Goal: Check status: Check status

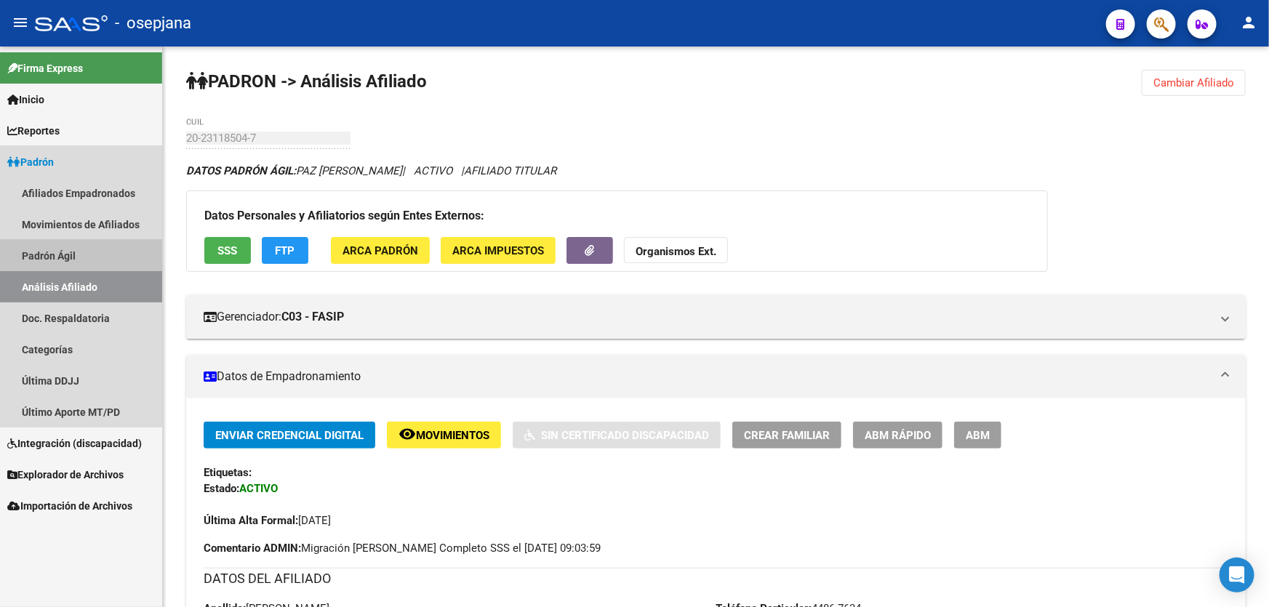
click at [79, 257] on link "Padrón Ágil" at bounding box center [81, 255] width 162 height 31
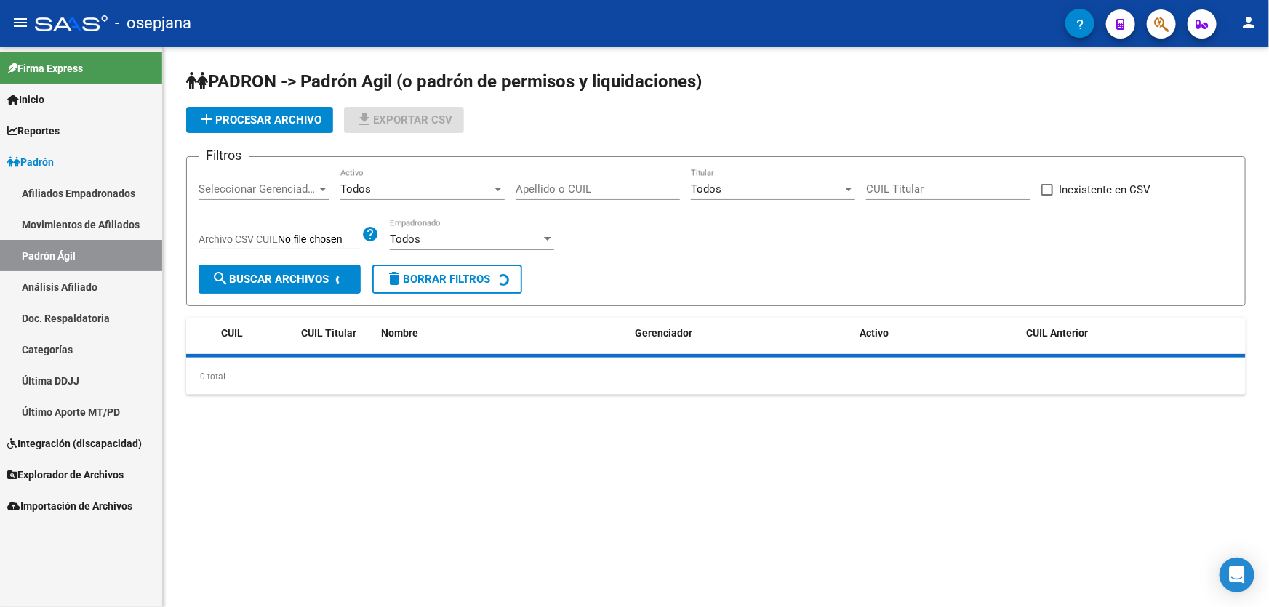
click at [79, 284] on link "Análisis Afiliado" at bounding box center [81, 286] width 162 height 31
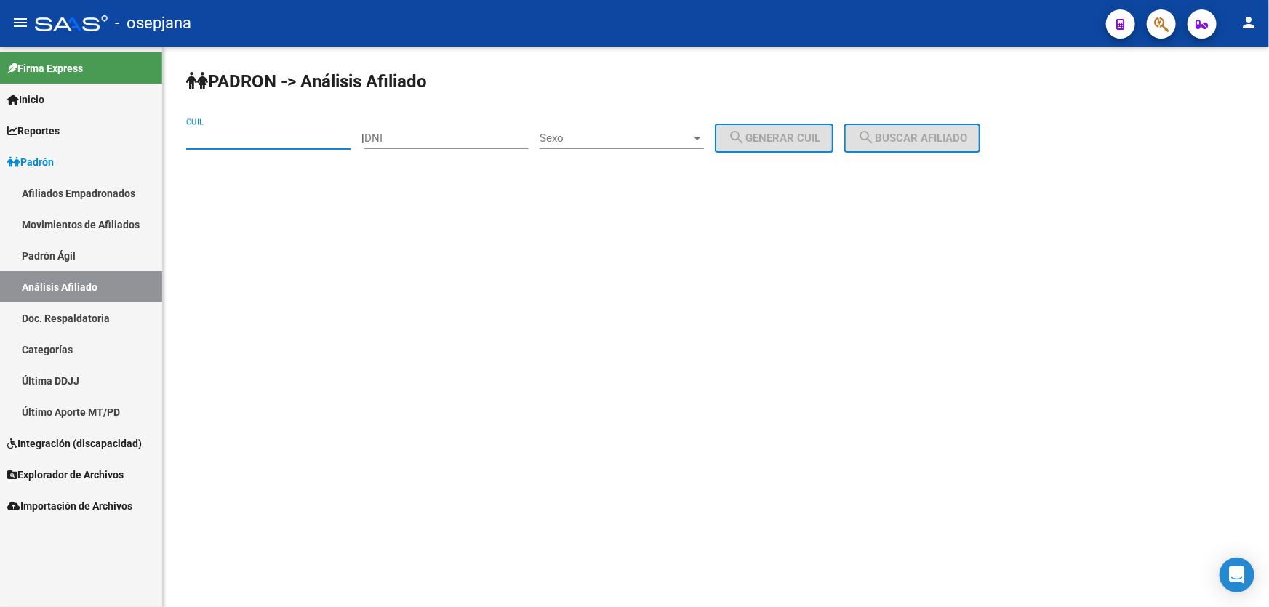
click at [246, 135] on input "CUIL" at bounding box center [268, 138] width 164 height 13
paste input "20-45739428-5"
type input "20-45739428-5"
click at [911, 138] on span "search Buscar afiliado" at bounding box center [912, 138] width 110 height 13
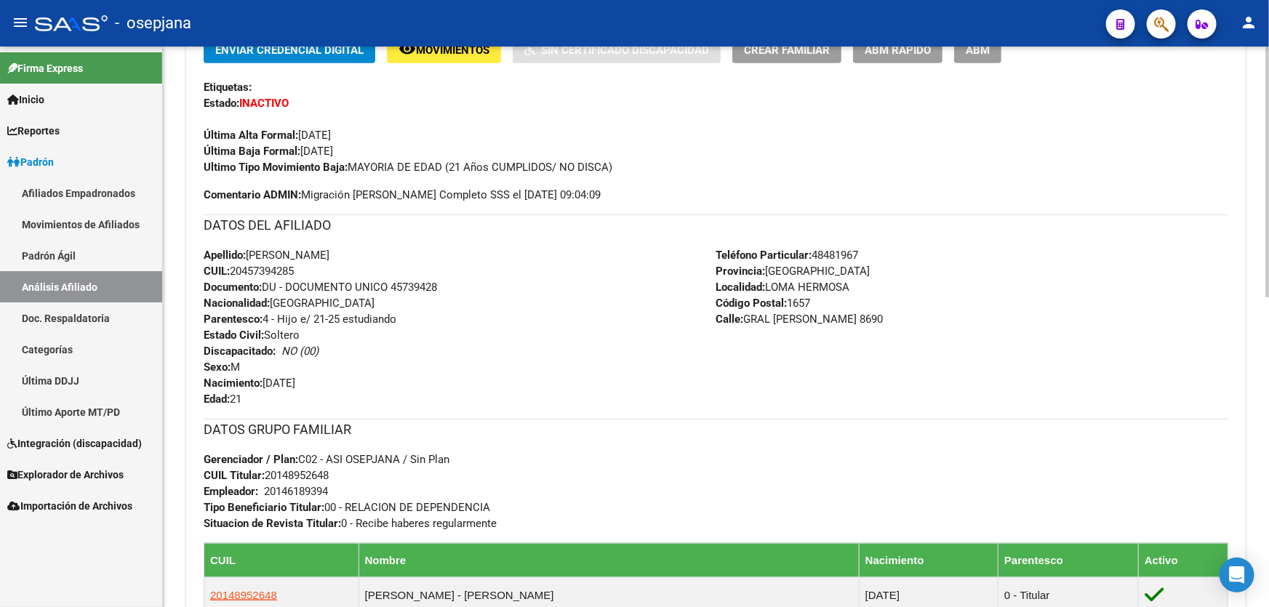
scroll to position [396, 0]
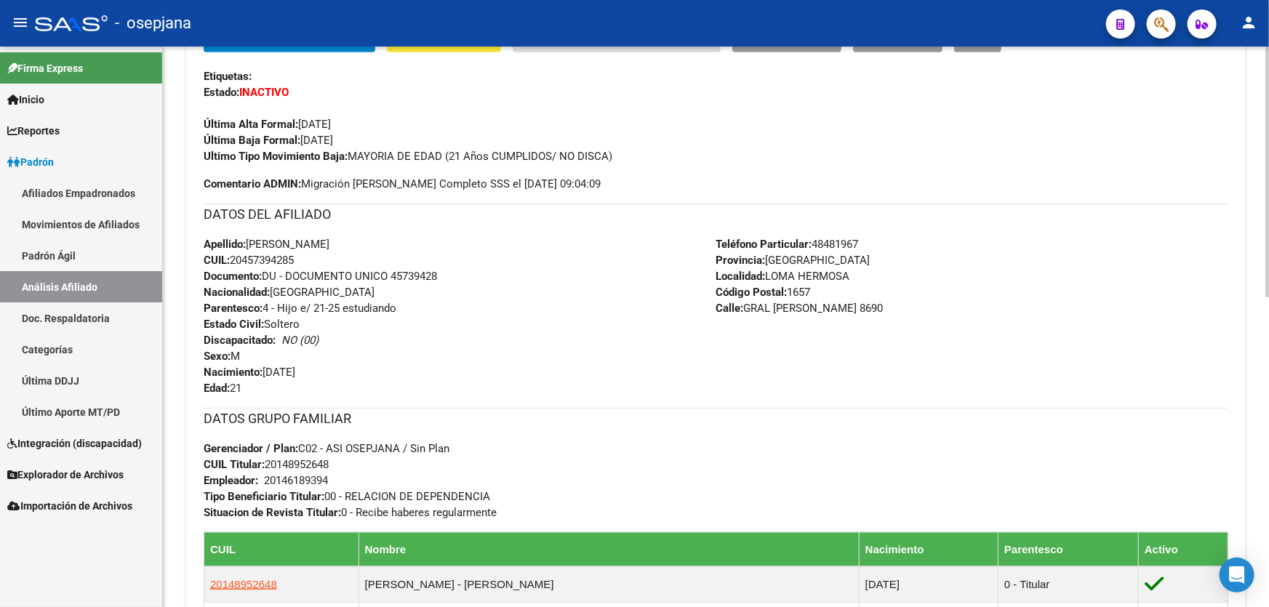
drag, startPoint x: 393, startPoint y: 271, endPoint x: 481, endPoint y: 279, distance: 89.1
click at [481, 279] on div "Apellido: [PERSON_NAME] CUIL: 20457394285 Documento: DU - DOCUMENTO UNICO 45739…" at bounding box center [460, 316] width 513 height 160
copy span "45739428"
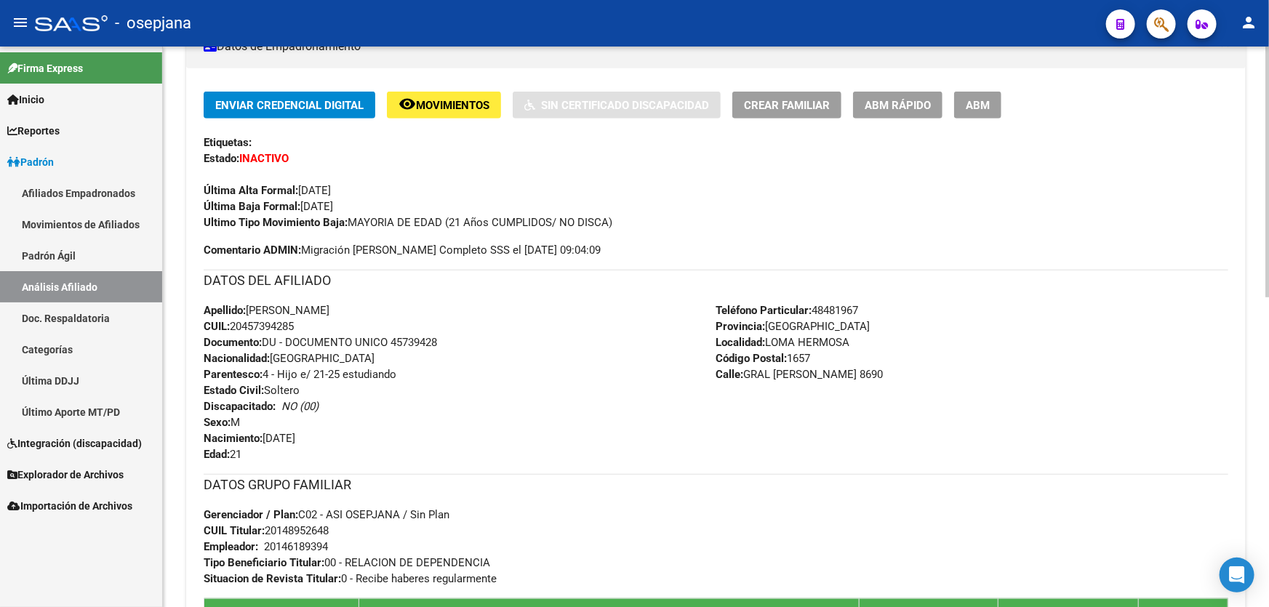
click at [880, 99] on span "ABM Rápido" at bounding box center [898, 105] width 66 height 13
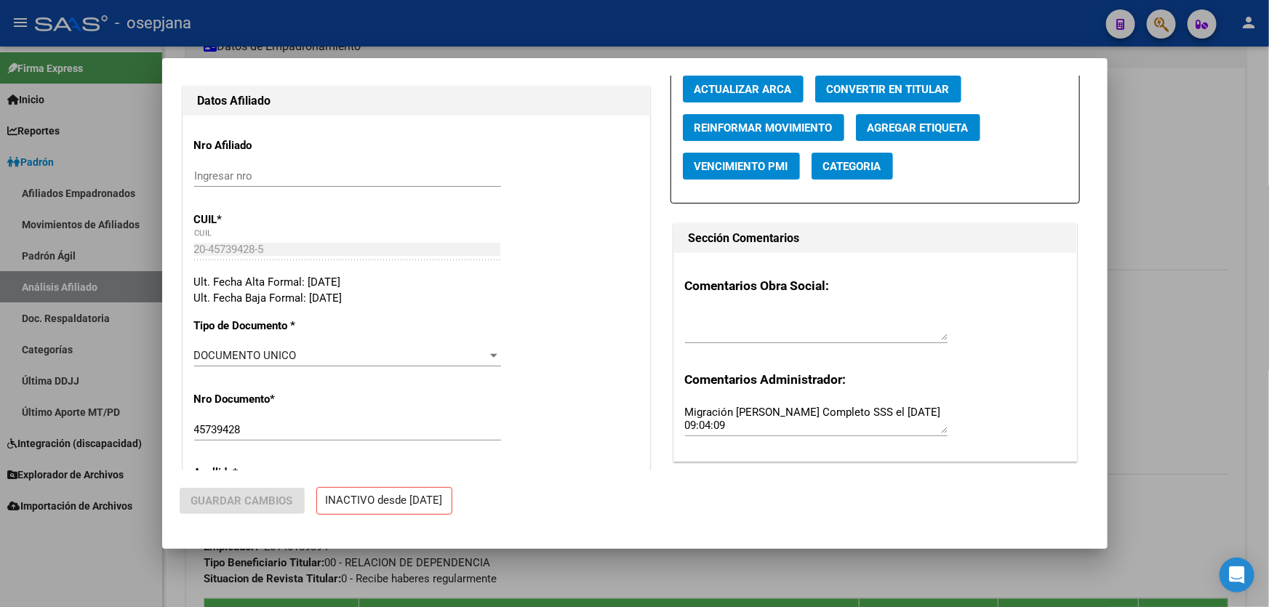
radio input "true"
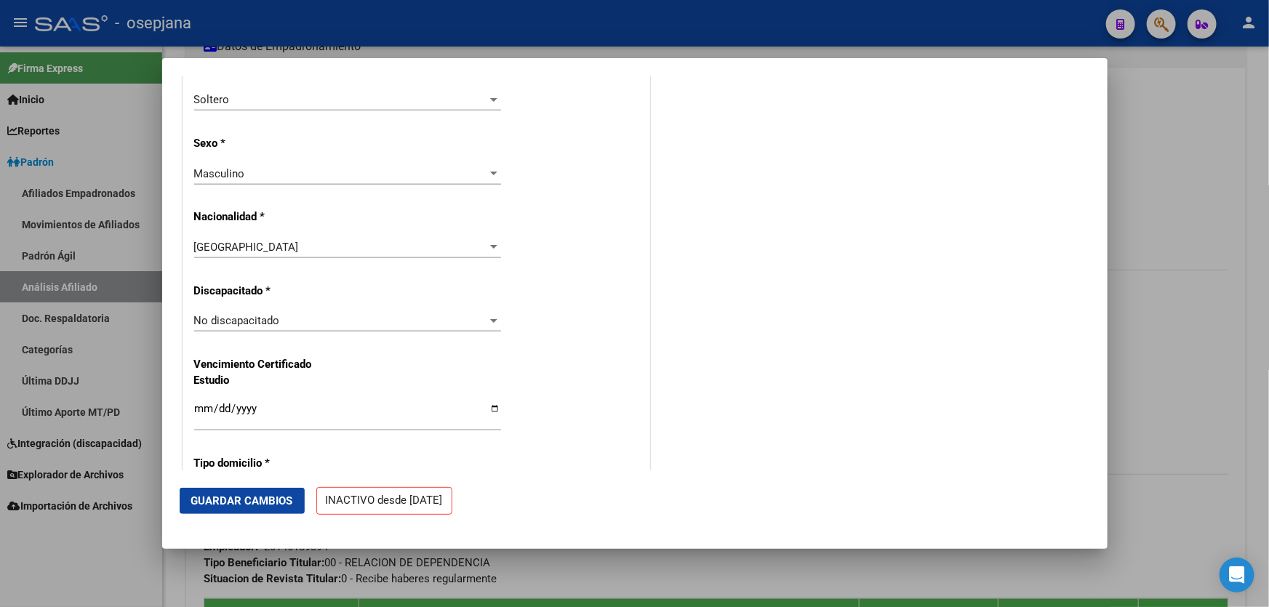
scroll to position [925, 0]
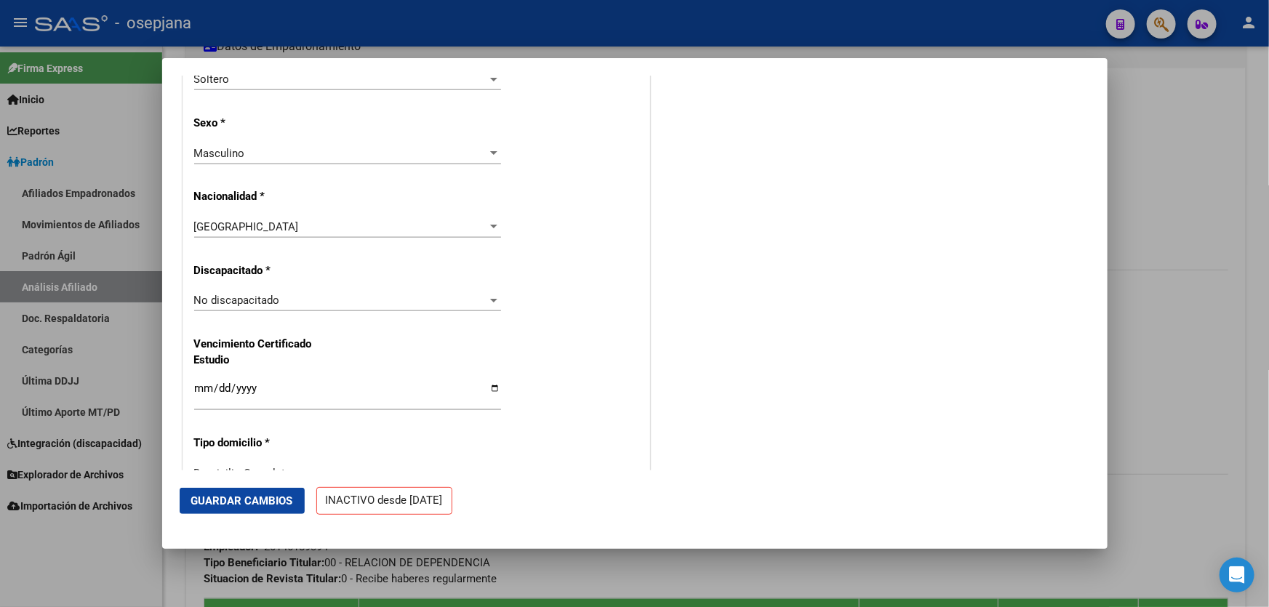
click at [207, 385] on input "Ingresar fecha" at bounding box center [347, 394] width 307 height 23
type input "[DATE]"
click at [274, 500] on span "Guardar Cambios" at bounding box center [242, 500] width 102 height 13
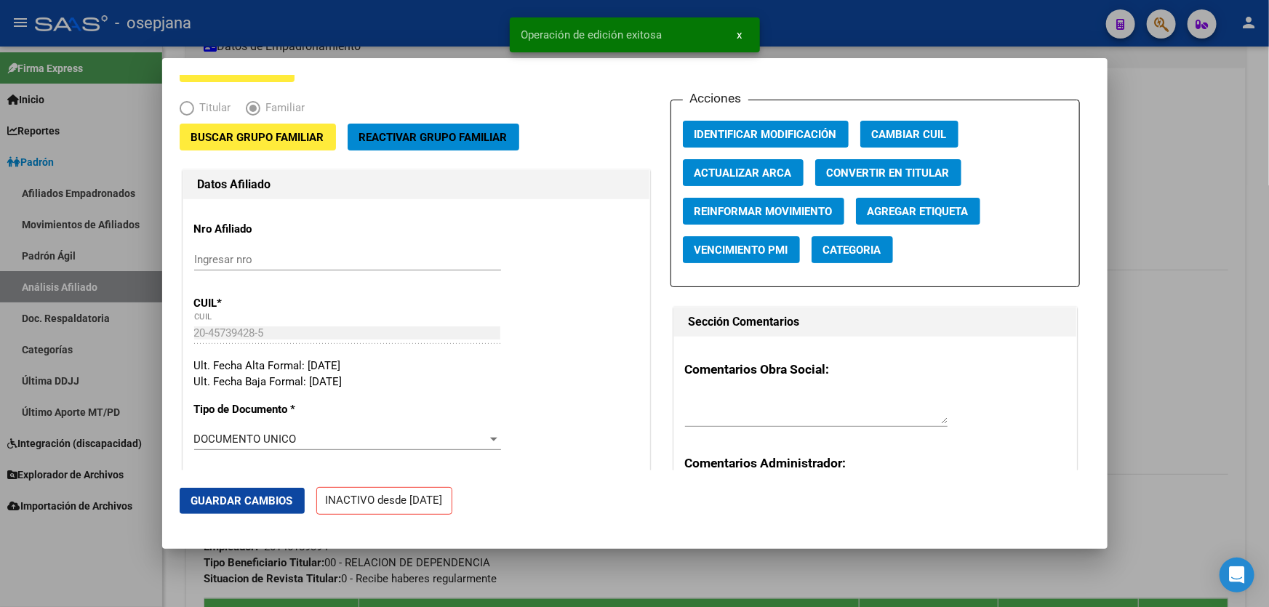
scroll to position [0, 0]
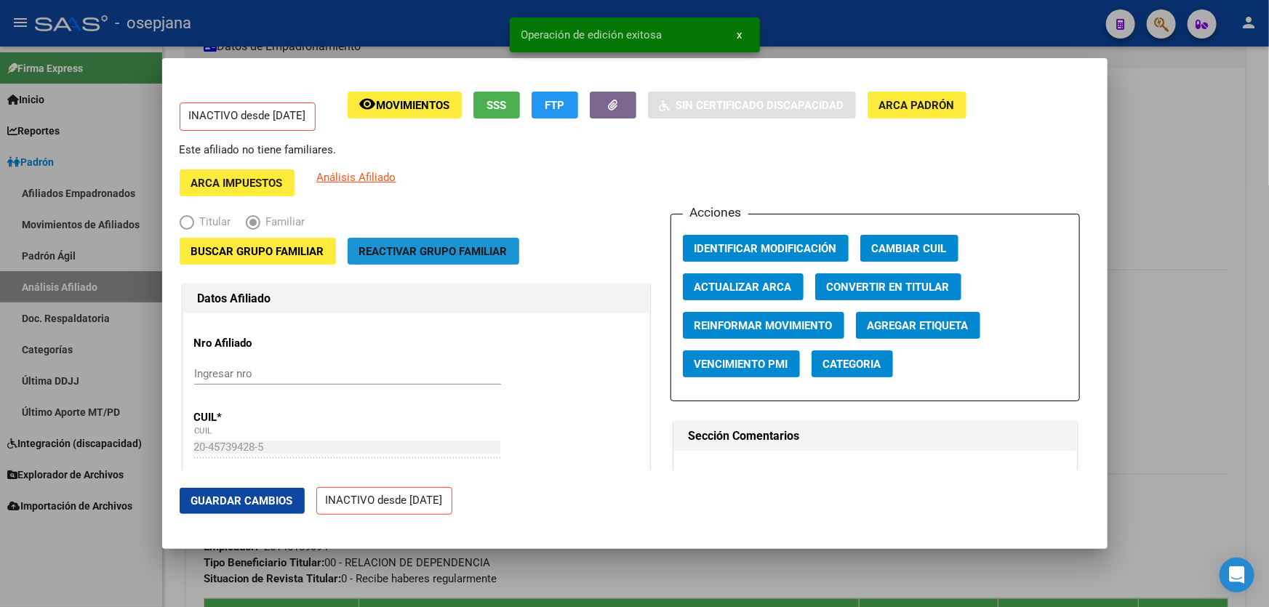
click at [462, 256] on span "Reactivar Grupo Familiar" at bounding box center [433, 251] width 148 height 13
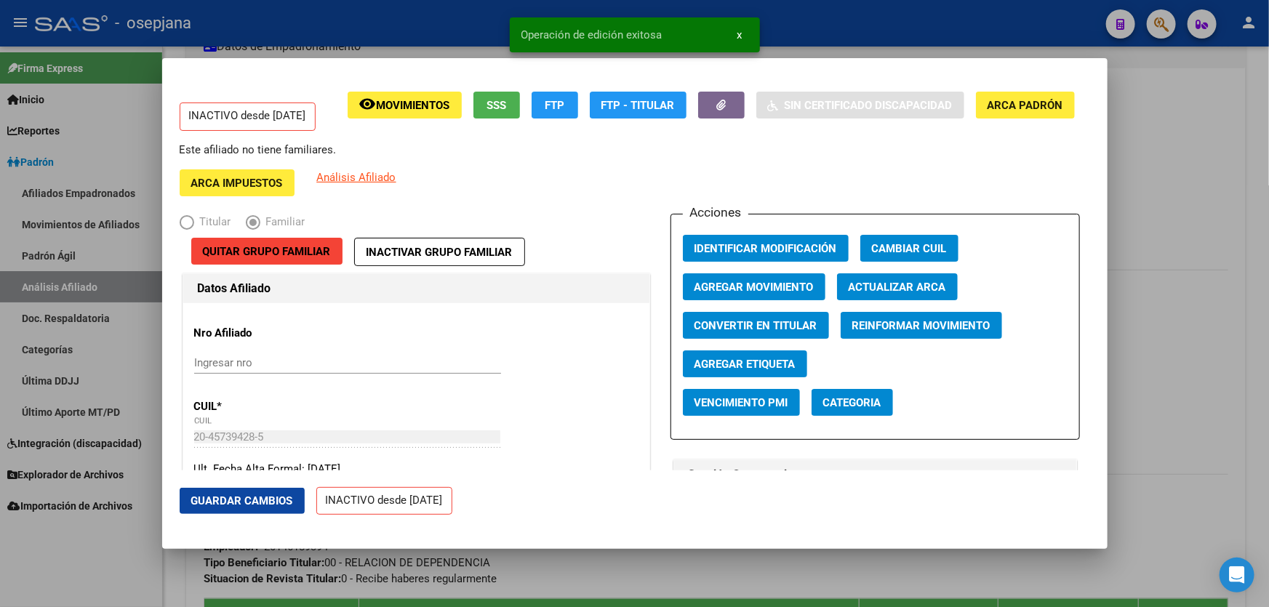
click at [726, 288] on span "Agregar Movimiento" at bounding box center [753, 287] width 119 height 13
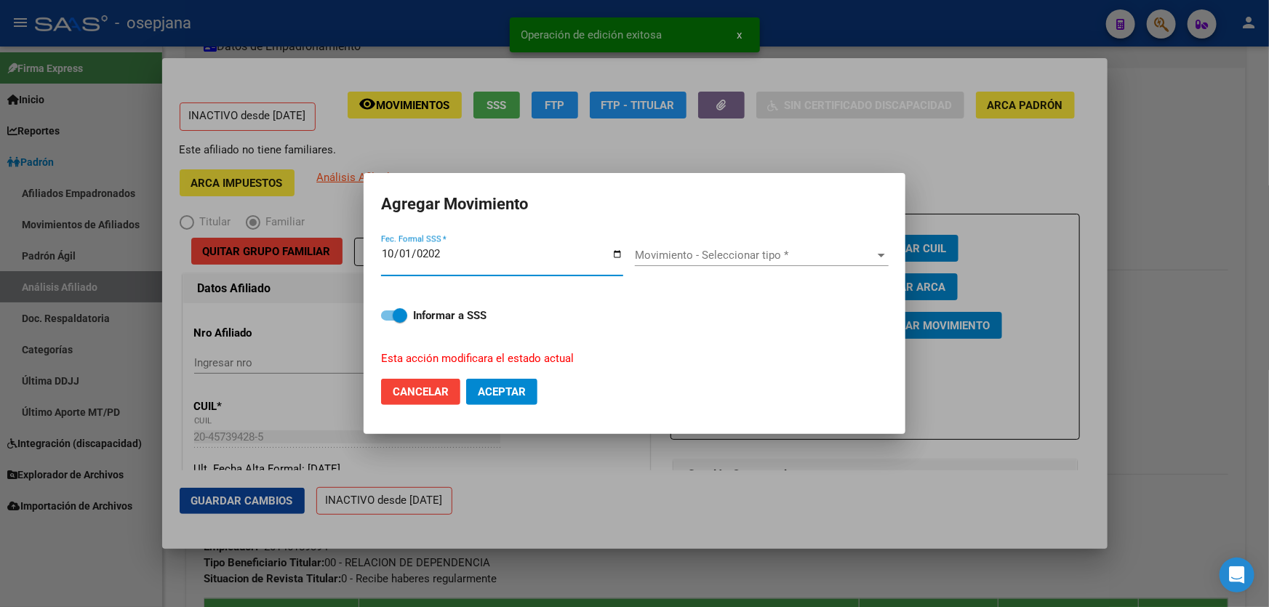
type input "[DATE]"
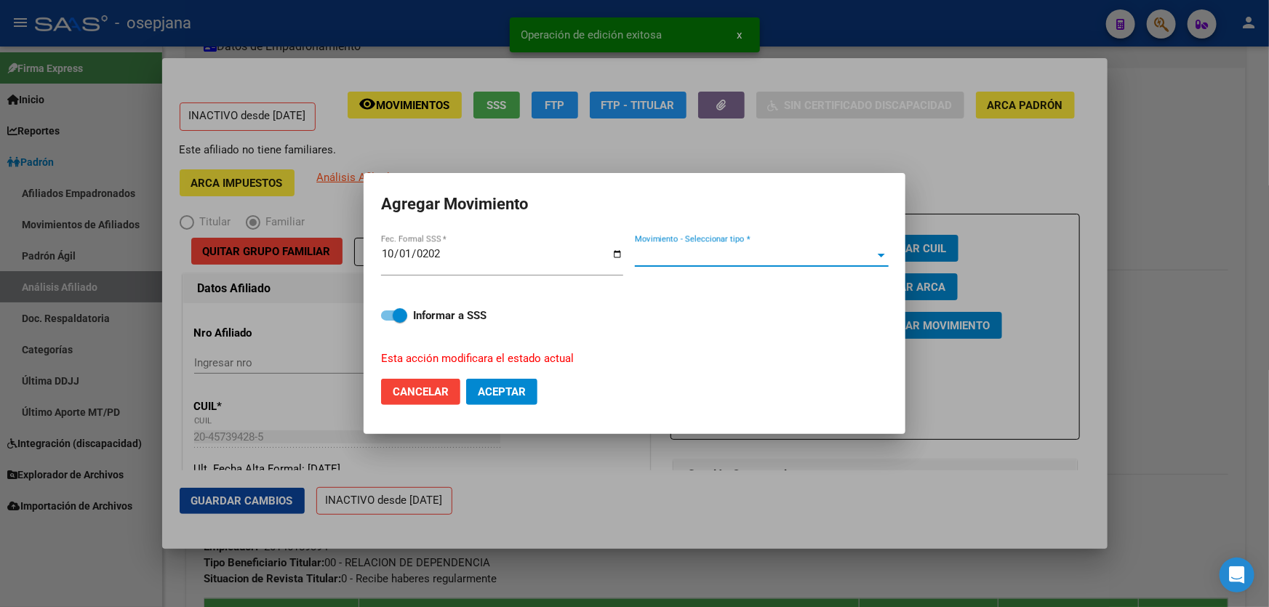
click at [743, 260] on span "Movimiento - Seleccionar tipo *" at bounding box center [755, 255] width 241 height 13
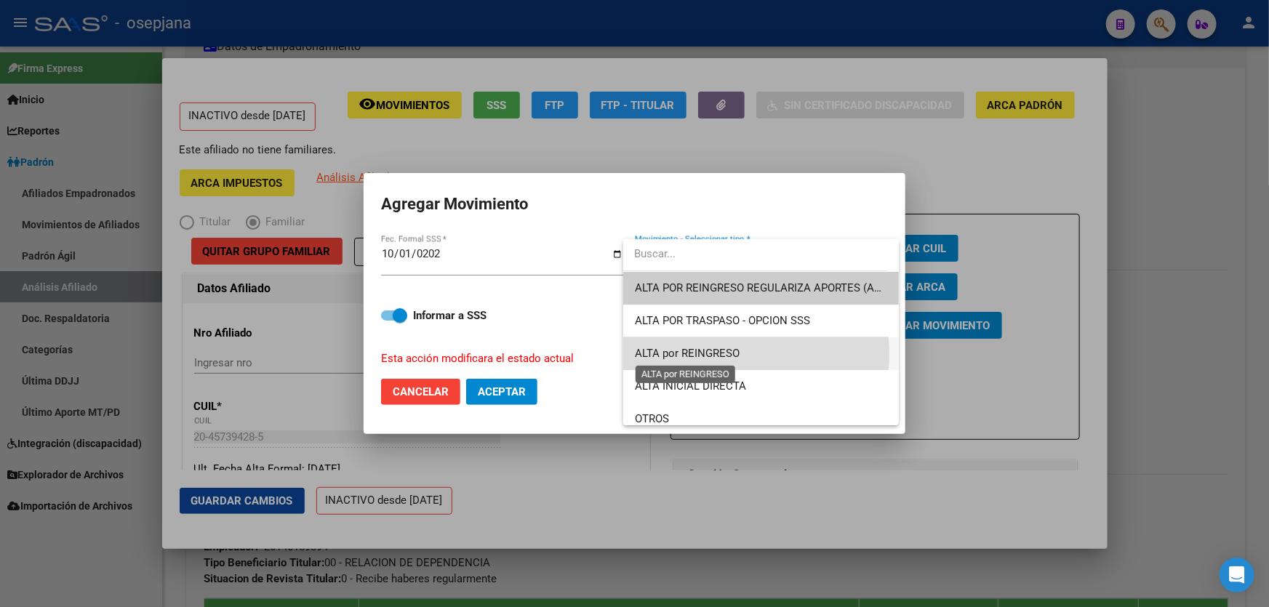
click at [724, 354] on span "ALTA por REINGRESO" at bounding box center [687, 353] width 105 height 13
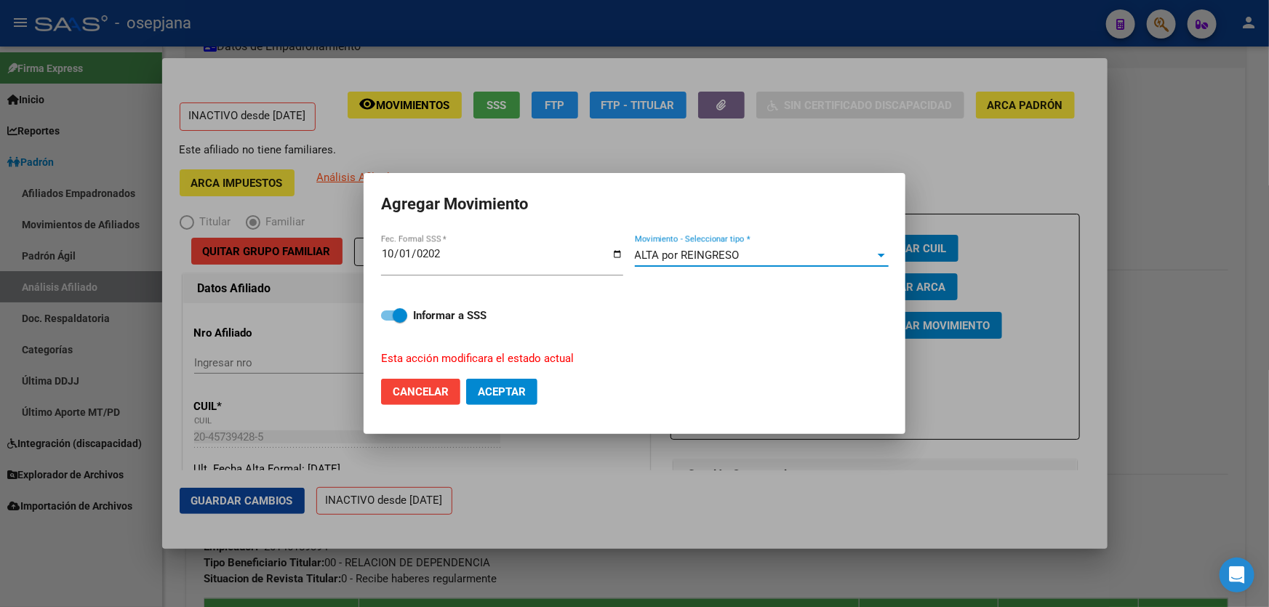
click at [496, 381] on button "Aceptar" at bounding box center [501, 392] width 71 height 26
checkbox input "false"
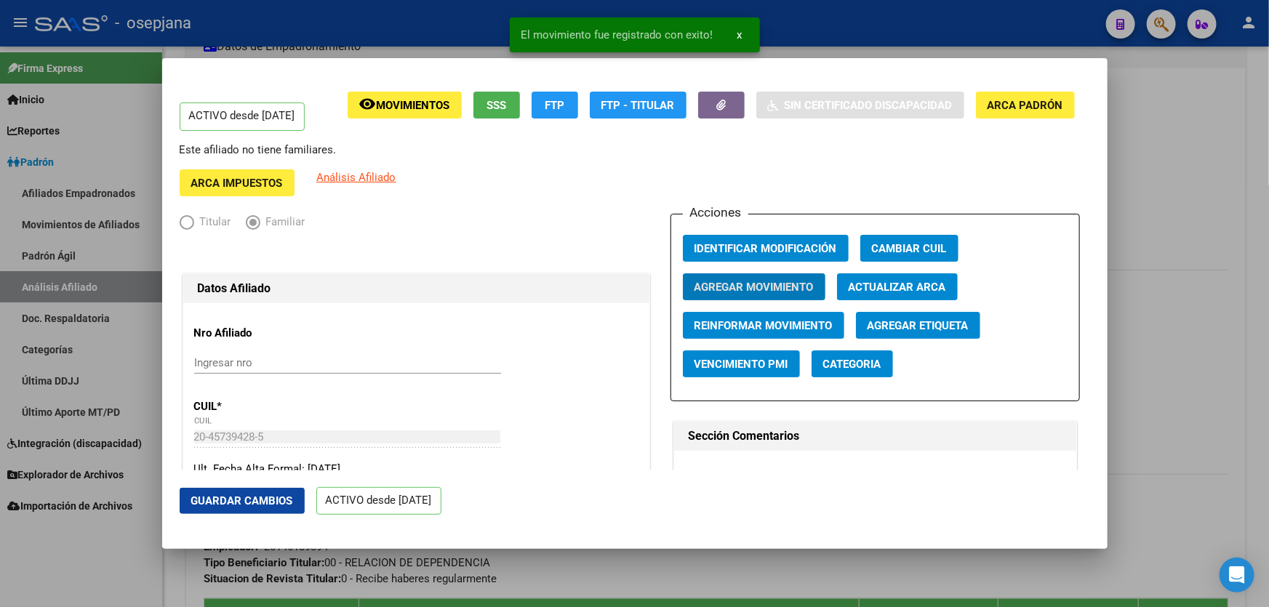
click at [194, 501] on span "Guardar Cambios" at bounding box center [242, 500] width 102 height 13
click at [1268, 306] on div at bounding box center [634, 303] width 1269 height 607
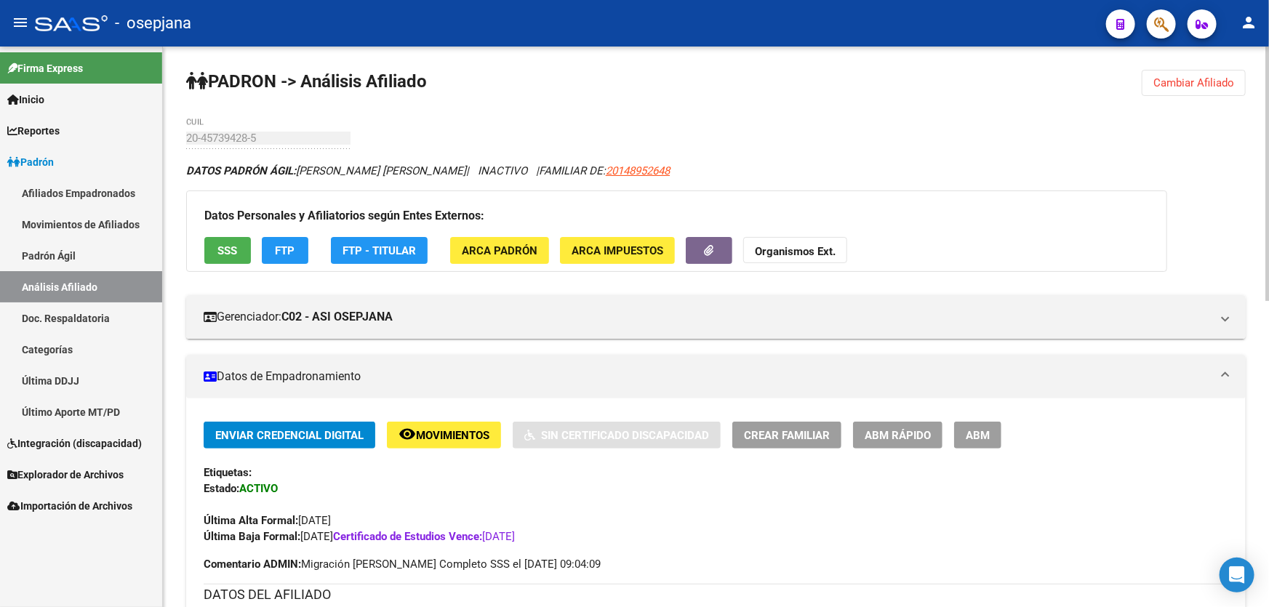
click at [1182, 78] on span "Cambiar Afiliado" at bounding box center [1193, 82] width 81 height 13
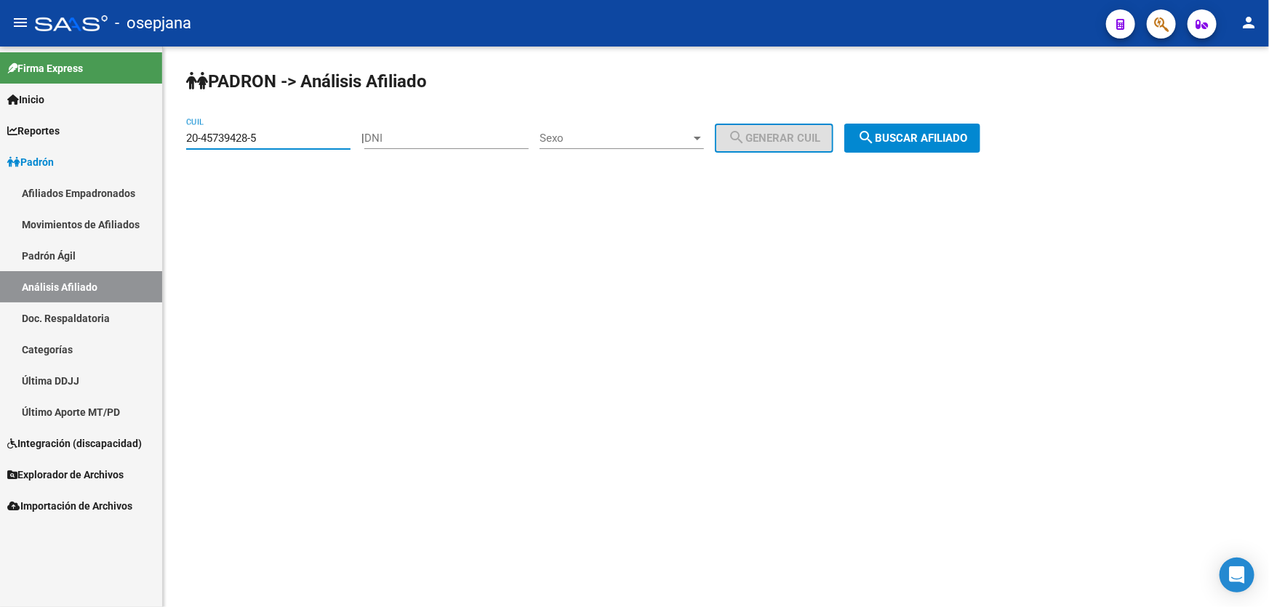
drag, startPoint x: 287, startPoint y: 143, endPoint x: 0, endPoint y: 223, distance: 297.5
click at [0, 207] on mat-sidenav-container "Firma Express Inicio Calendario SSS Instructivos Contacto OS Reportes [PERSON_N…" at bounding box center [634, 327] width 1269 height 561
paste input "7-27440227"
click at [934, 129] on button "search Buscar afiliado" at bounding box center [912, 138] width 136 height 29
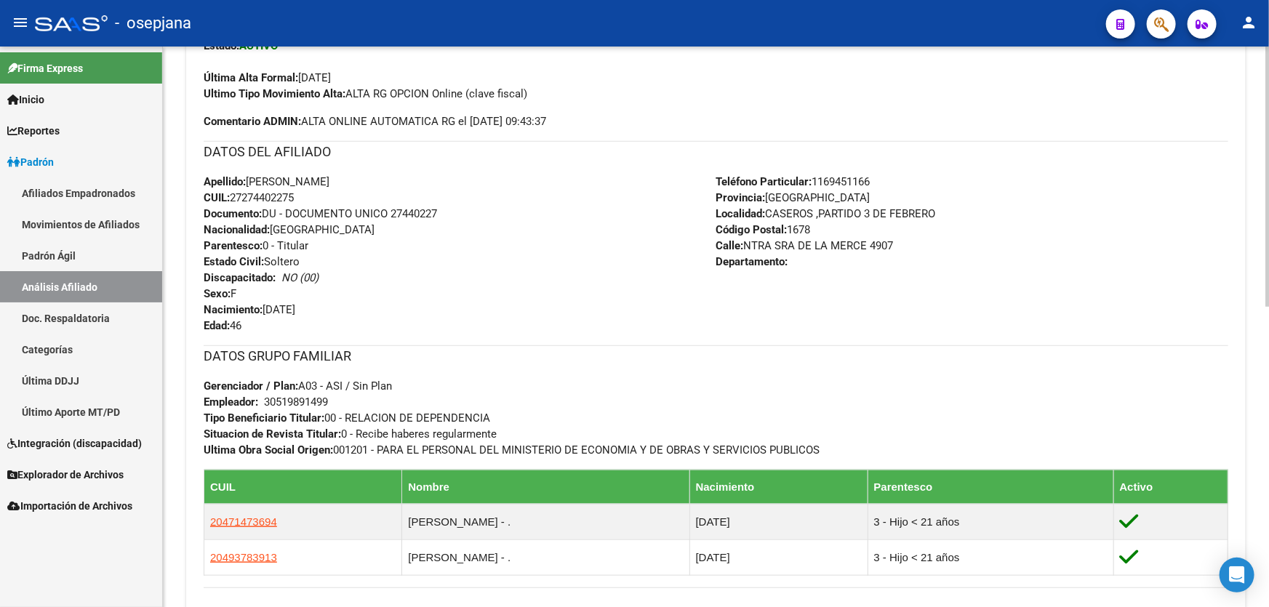
scroll to position [647, 0]
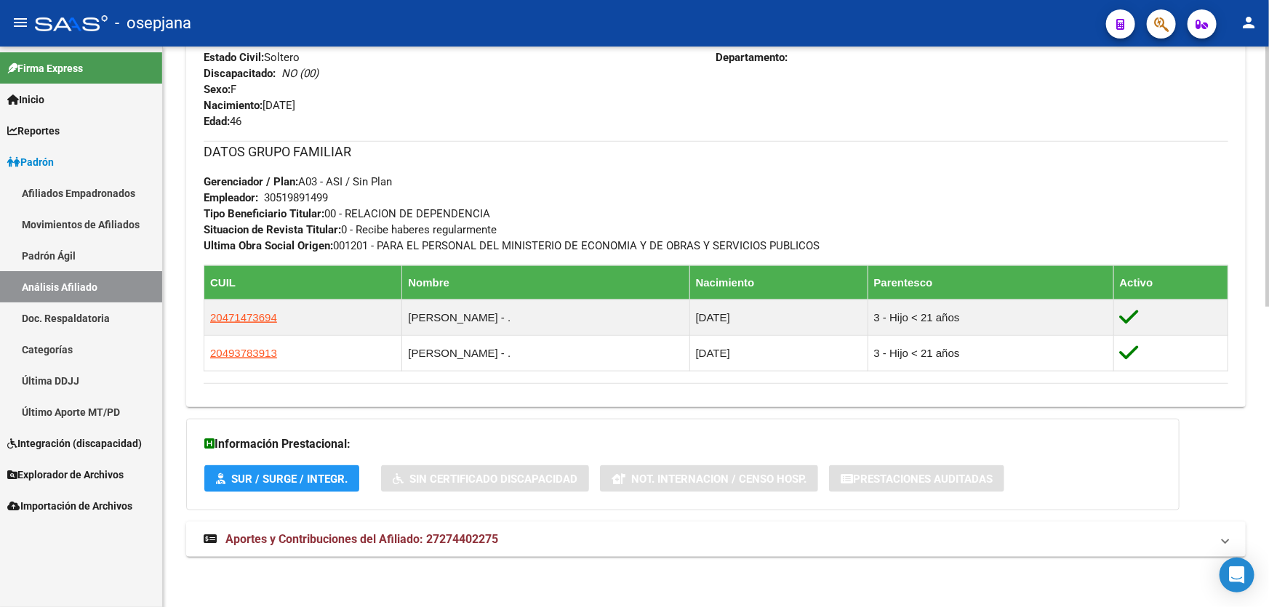
click at [756, 525] on mat-expansion-panel-header "Aportes y Contribuciones del Afiliado: 27274402275" at bounding box center [716, 539] width 1060 height 35
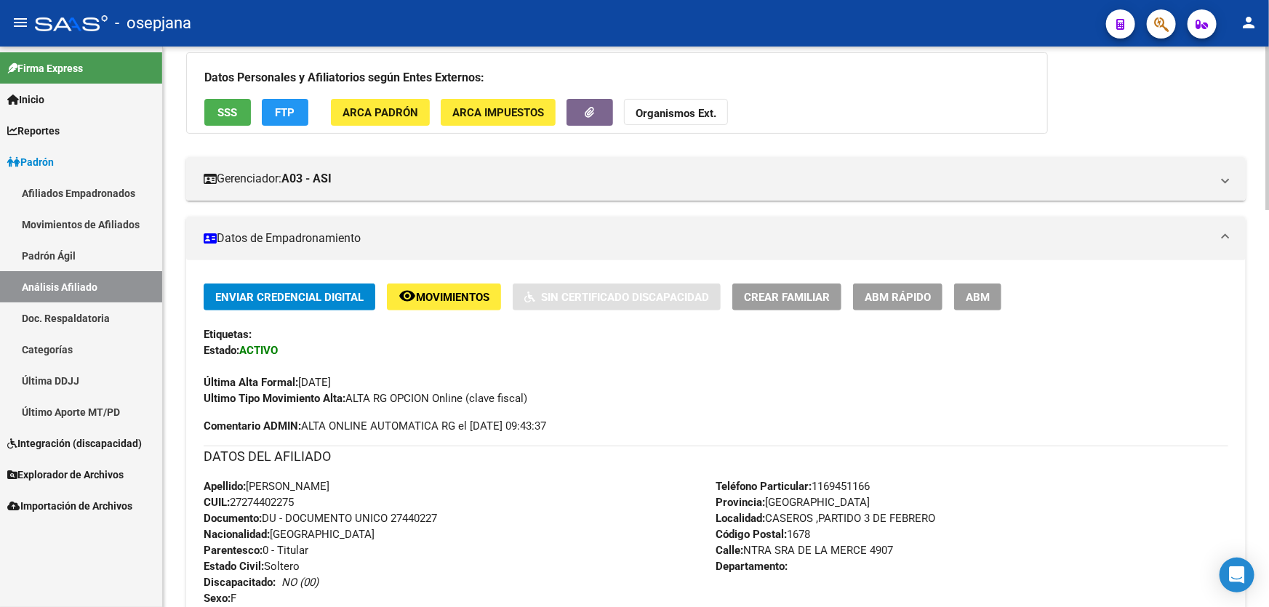
scroll to position [0, 0]
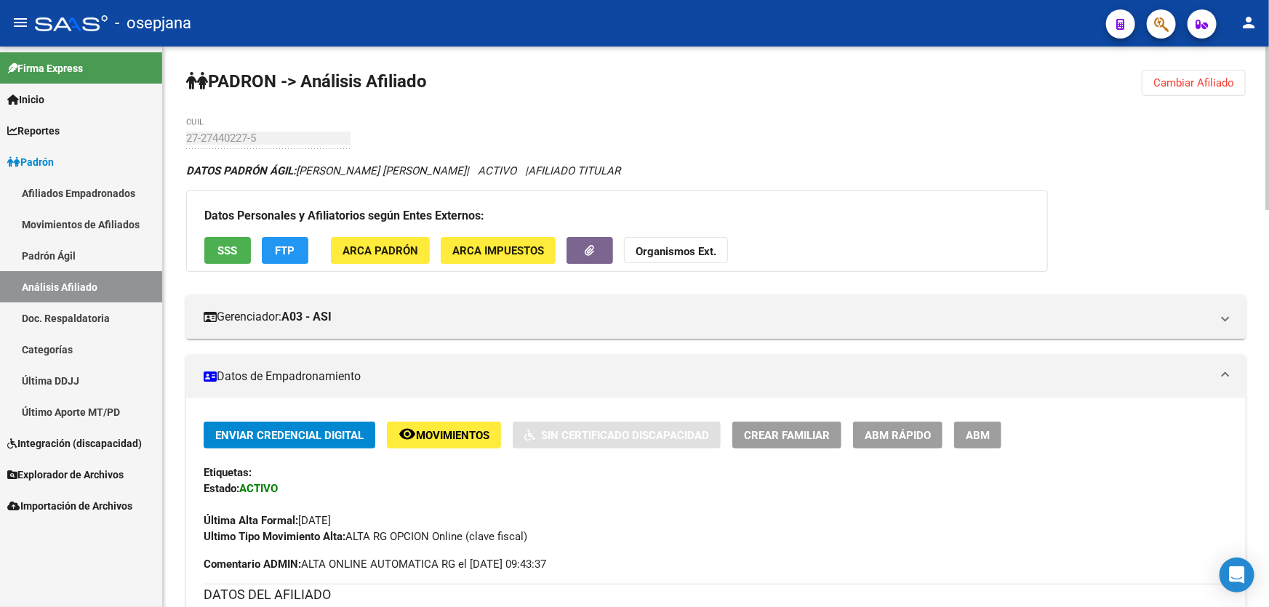
click at [1211, 80] on span "Cambiar Afiliado" at bounding box center [1193, 82] width 81 height 13
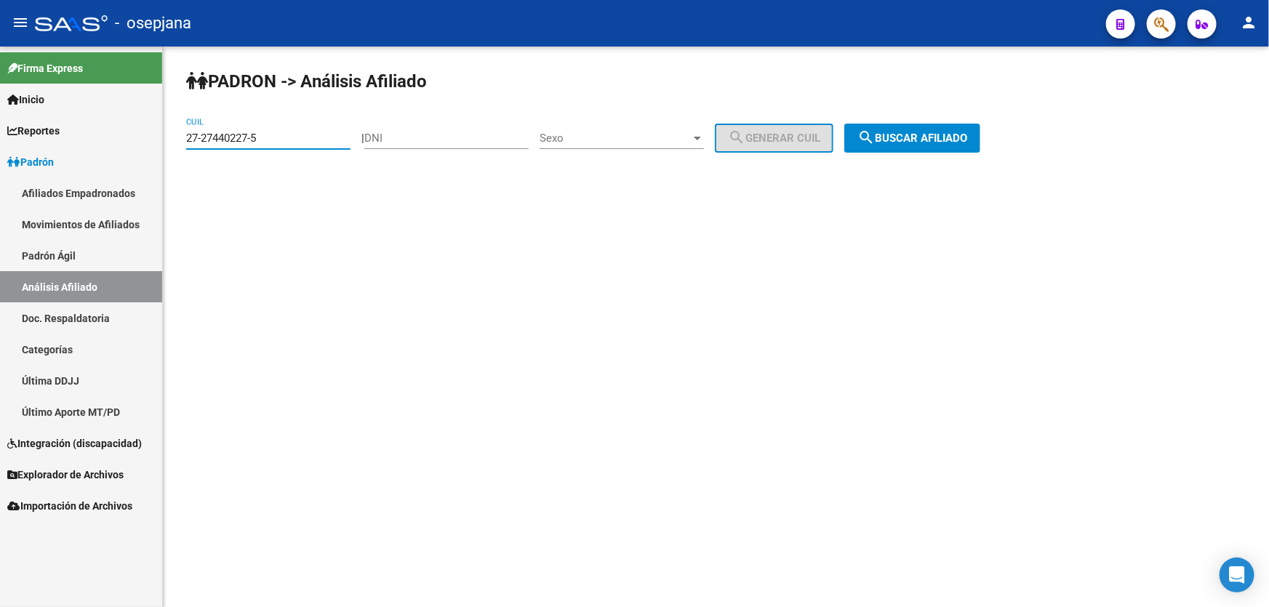
drag, startPoint x: 308, startPoint y: 140, endPoint x: 151, endPoint y: 136, distance: 156.4
click at [151, 136] on mat-sidenav-container "Firma Express Inicio Calendario SSS Instructivos Contacto OS Reportes [PERSON_N…" at bounding box center [634, 327] width 1269 height 561
paste input "0-40183951-9"
type input "20-40183951-9"
click at [934, 134] on span "search Buscar afiliado" at bounding box center [912, 138] width 110 height 13
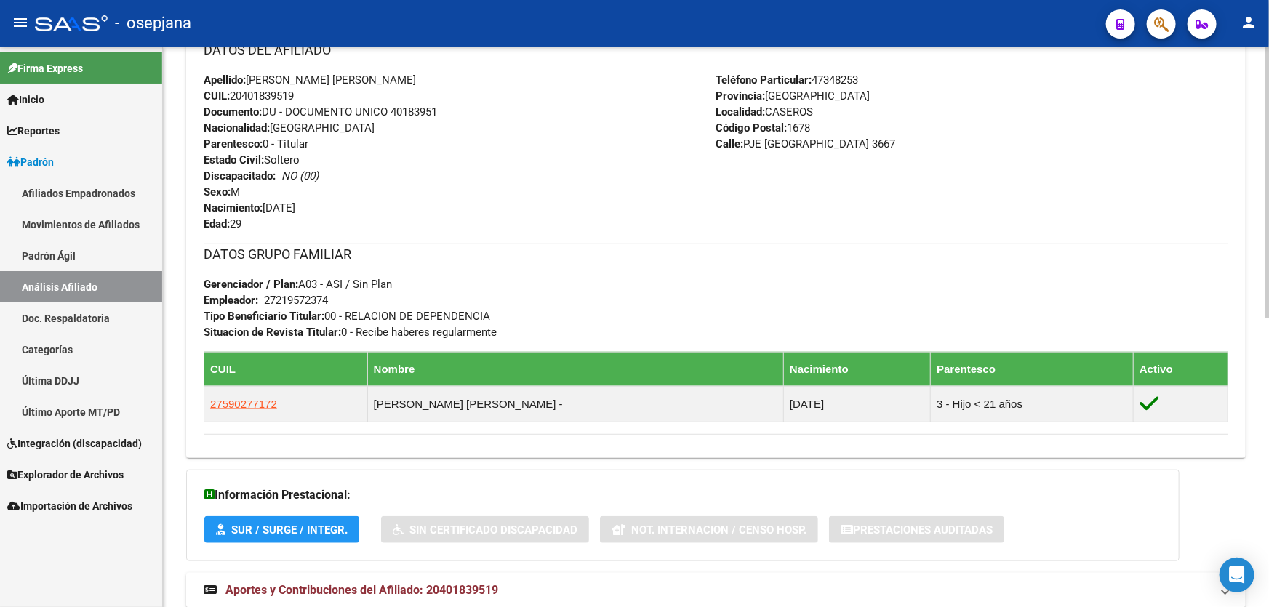
scroll to position [595, 0]
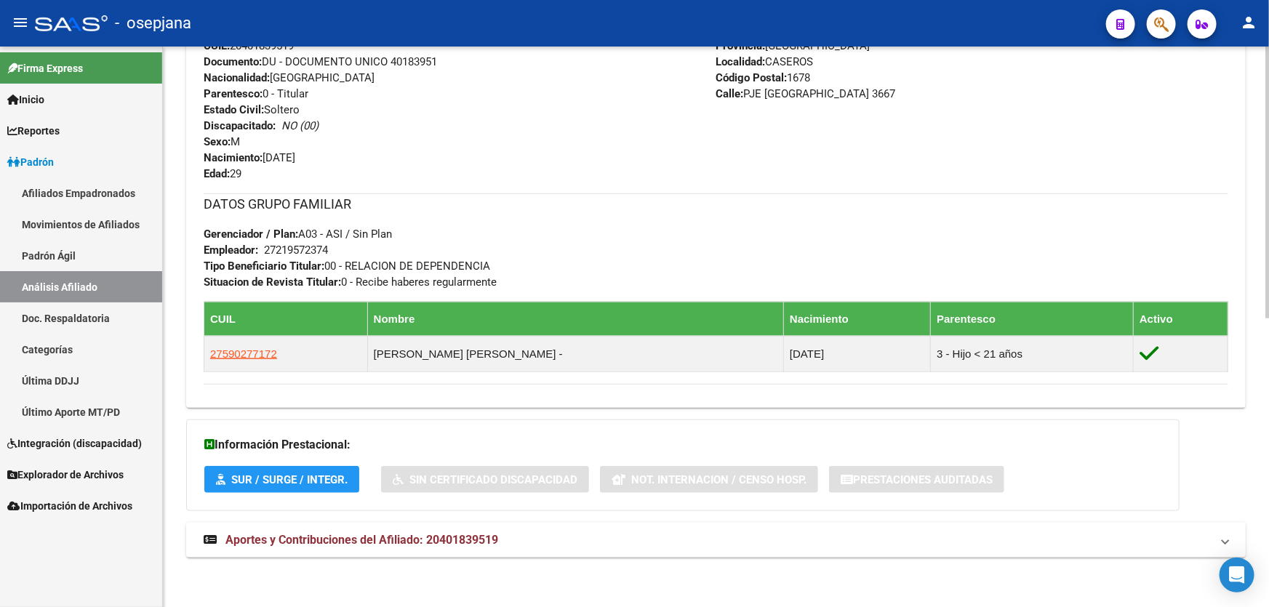
click at [988, 532] on mat-panel-title "Aportes y Contribuciones del Afiliado: 20401839519" at bounding box center [707, 540] width 1007 height 16
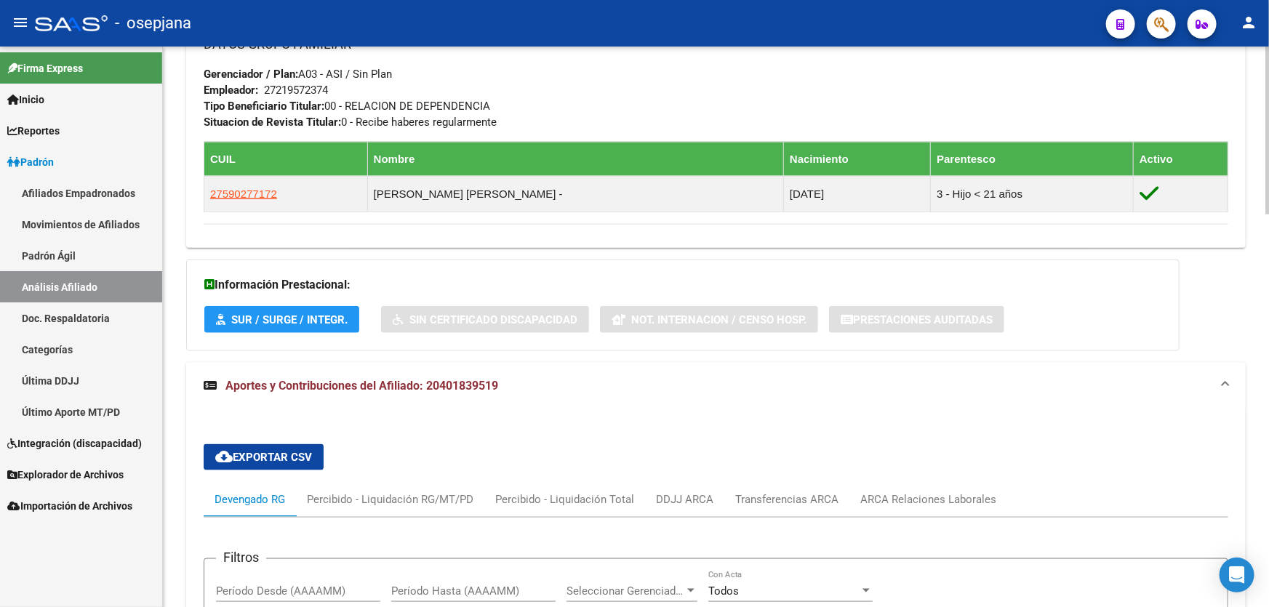
scroll to position [925, 0]
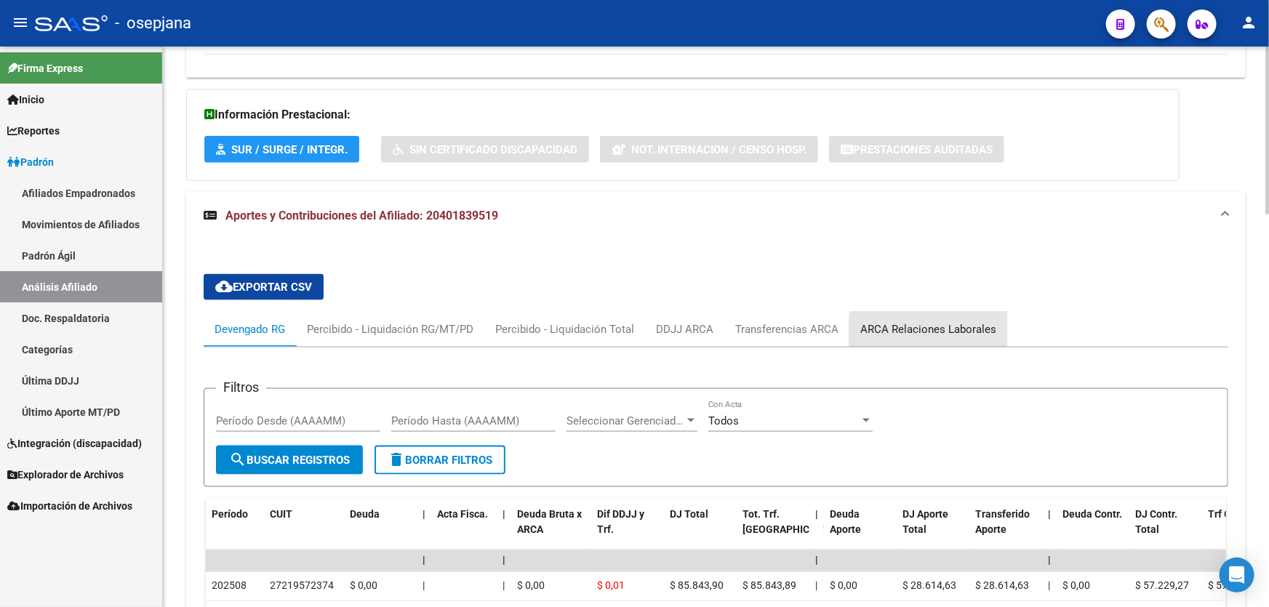
click at [971, 331] on div "ARCA Relaciones Laborales" at bounding box center [928, 329] width 136 height 16
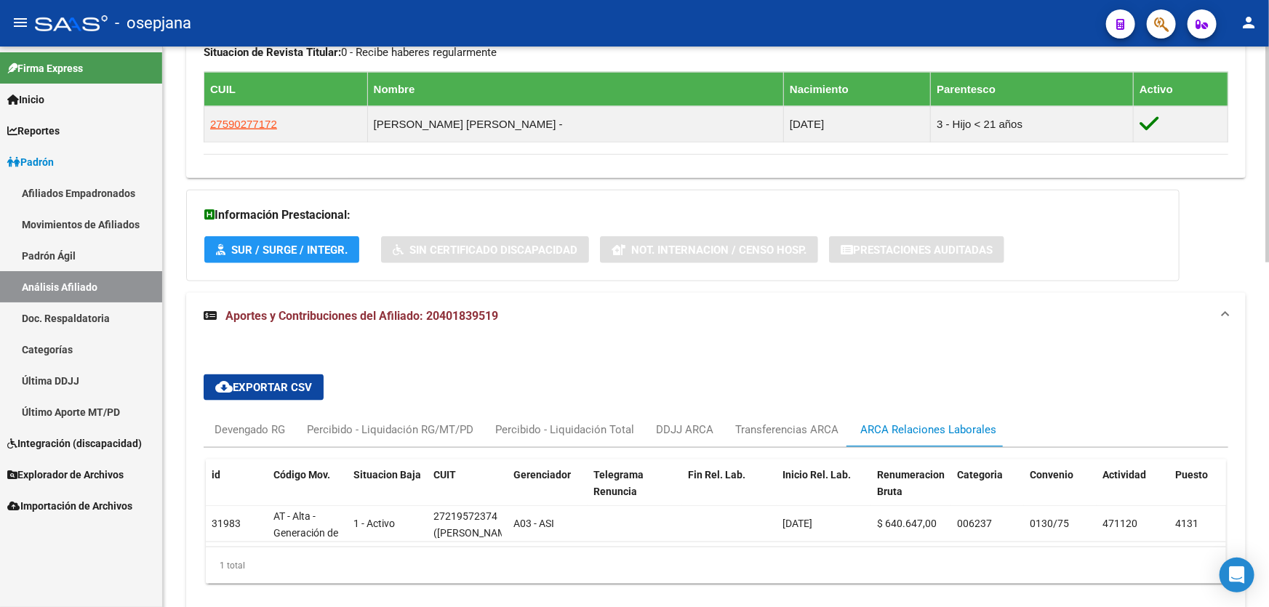
scroll to position [894, 0]
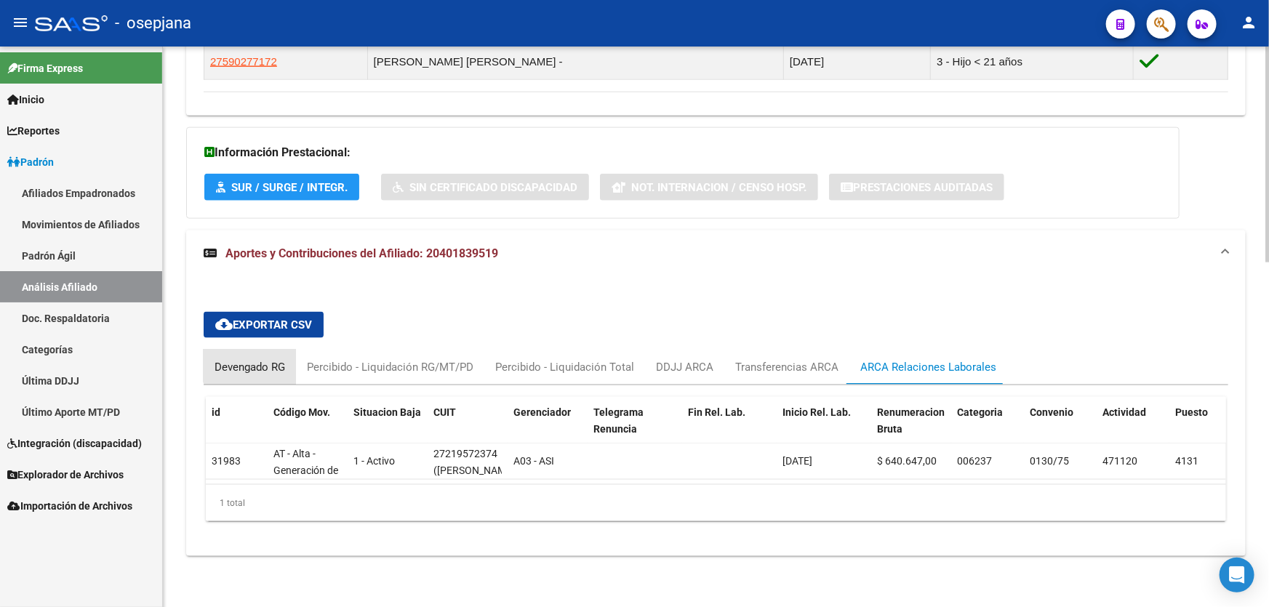
click at [261, 359] on div "Devengado RG" at bounding box center [250, 367] width 71 height 16
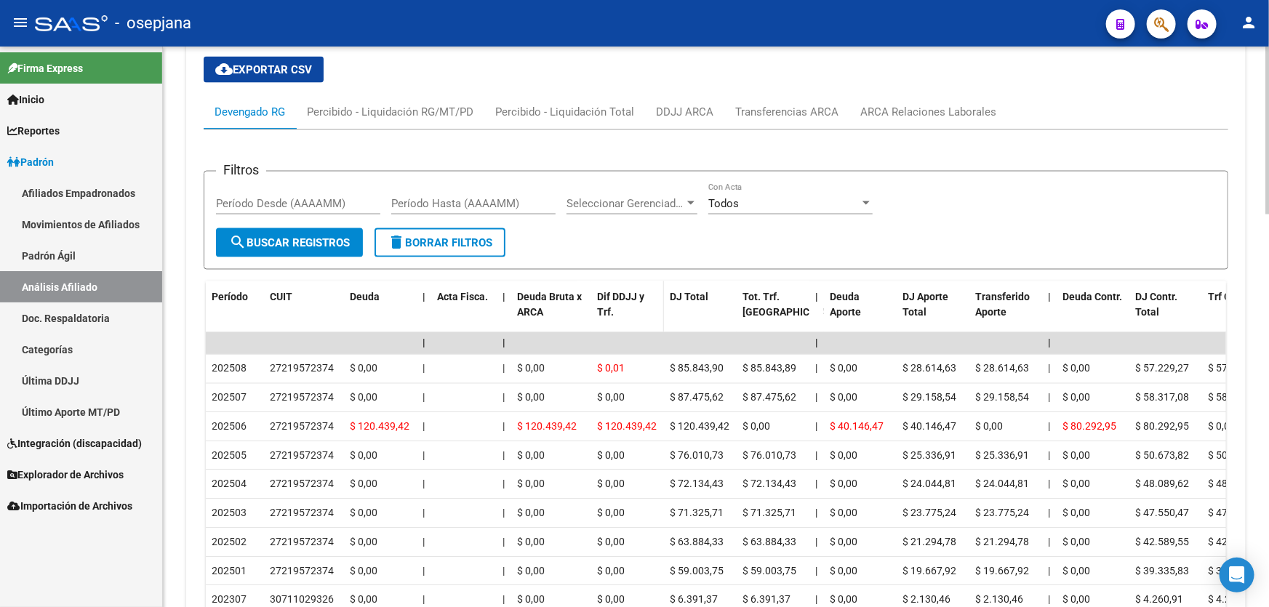
scroll to position [1159, 0]
